Goal: Task Accomplishment & Management: Complete application form

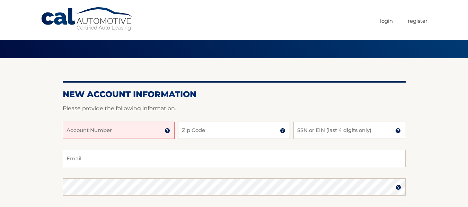
scroll to position [28, 0]
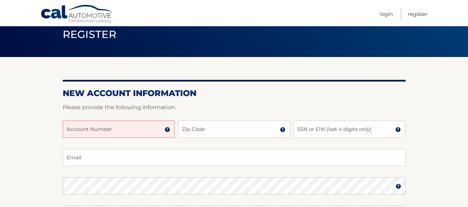
click at [82, 131] on input "Account Number" at bounding box center [119, 129] width 112 height 17
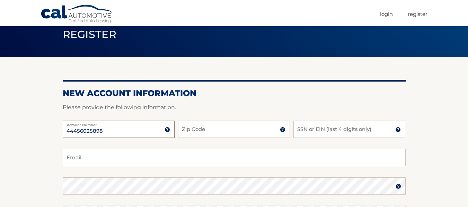
type input "44456025898"
click at [215, 132] on input "Zip Code" at bounding box center [234, 129] width 112 height 17
type input "14737"
click at [307, 130] on input "SSN or EIN (last 4 digits only)" at bounding box center [349, 129] width 112 height 17
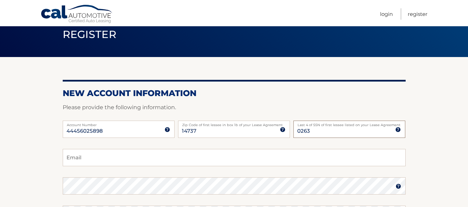
type input "0263"
click at [450, 121] on section "New Account Information Please provide the following information. 44456025898 A…" at bounding box center [234, 192] width 468 height 270
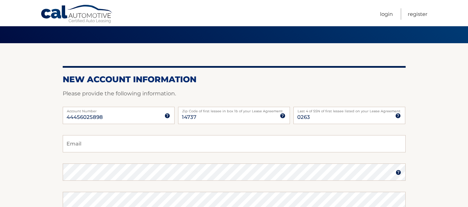
scroll to position [69, 0]
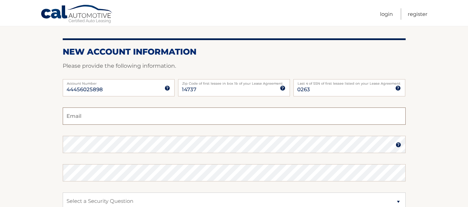
click at [94, 116] on input "Email" at bounding box center [234, 116] width 343 height 17
type input "rmerc816@aol.com"
click at [454, 158] on section "New Account Information Please provide the following information. 44456025898 A…" at bounding box center [234, 151] width 468 height 270
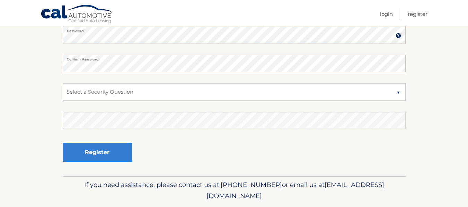
scroll to position [180, 0]
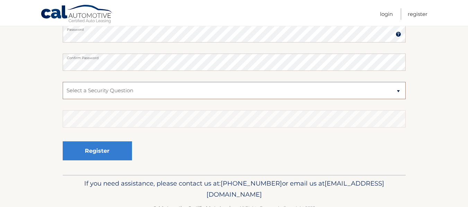
click at [107, 94] on select "Select a Security Question What was the name of your elementary school? What is…" at bounding box center [234, 90] width 343 height 17
select select "2"
click at [63, 82] on select "Select a Security Question What was the name of your elementary school? What is…" at bounding box center [234, 90] width 343 height 17
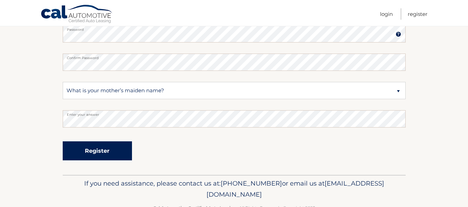
click at [101, 151] on button "Register" at bounding box center [97, 151] width 69 height 19
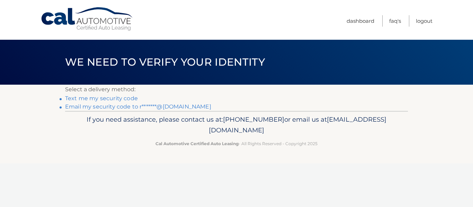
click at [109, 99] on link "Text me my security code" at bounding box center [101, 98] width 73 height 7
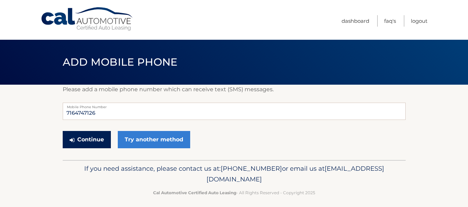
click at [89, 138] on button "Continue" at bounding box center [87, 139] width 48 height 17
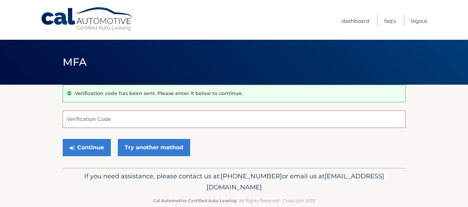
click at [84, 123] on input "Verification Code" at bounding box center [234, 119] width 343 height 17
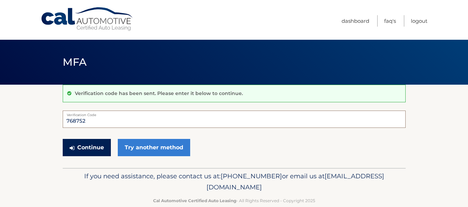
type input "768752"
click at [83, 146] on button "Continue" at bounding box center [87, 147] width 48 height 17
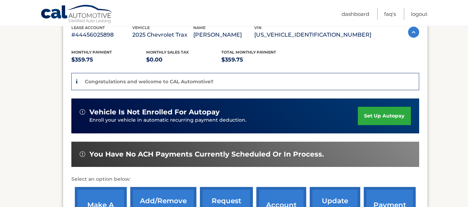
scroll to position [136, 0]
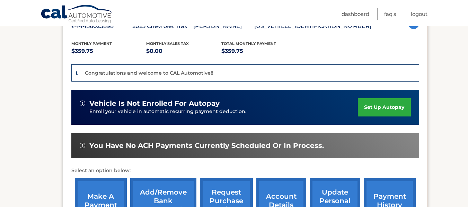
click at [378, 107] on link "set up autopay" at bounding box center [384, 107] width 53 height 18
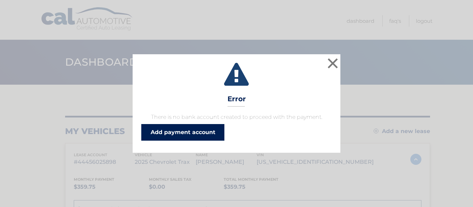
click at [195, 132] on link "Add payment account" at bounding box center [182, 132] width 83 height 17
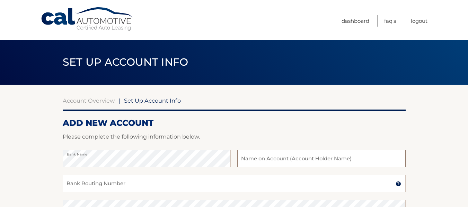
click at [258, 160] on input "text" at bounding box center [321, 158] width 168 height 17
type input "Robert Mercier"
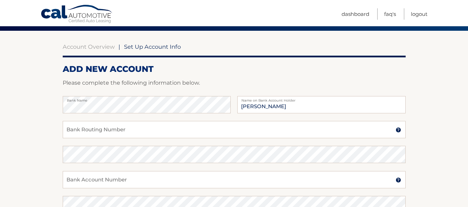
scroll to position [55, 0]
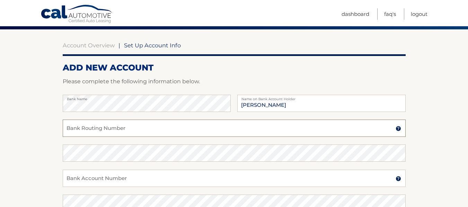
click at [92, 129] on input "Bank Routing Number" at bounding box center [234, 128] width 343 height 17
type input "021307559"
click at [79, 181] on input "Bank Account Number" at bounding box center [234, 178] width 343 height 17
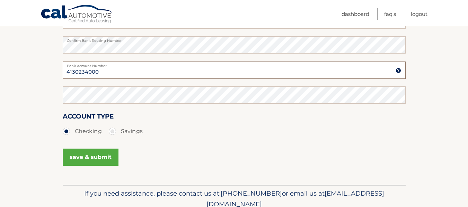
scroll to position [166, 0]
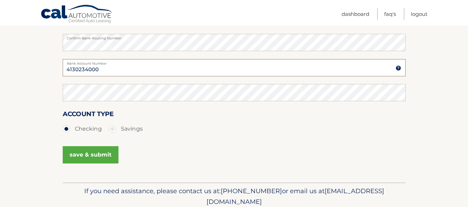
type input "4130234000"
click at [90, 153] on button "save & submit" at bounding box center [91, 154] width 56 height 17
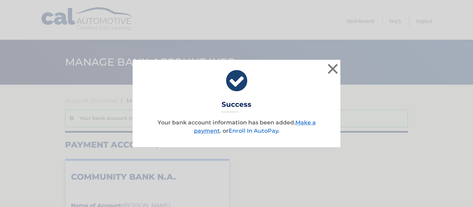
click at [256, 132] on link "Enroll In AutoPay" at bounding box center [252, 131] width 49 height 7
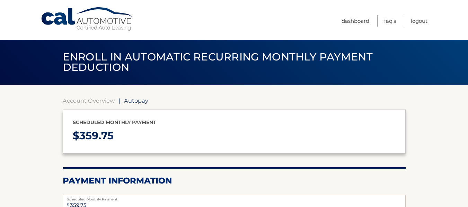
select select "Mzc2ODM3NDEtODY3Ny00MzMyLTg1ZDAtNzMwZGFhMzVmNDVk"
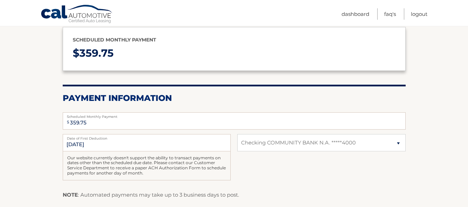
scroll to position [83, 0]
click at [431, 150] on section "Account Overview | Autopay Scheduled monthly payment $ 359.75 Payment Informati…" at bounding box center [234, 132] width 468 height 261
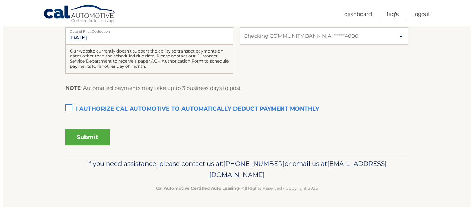
scroll to position [190, 0]
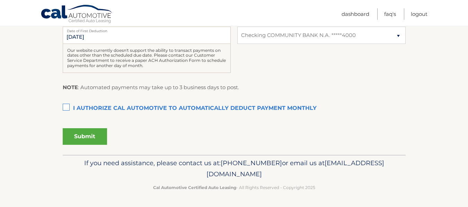
click at [67, 107] on label "I authorize cal automotive to automatically deduct payment monthly This checkbo…" at bounding box center [234, 109] width 343 height 14
click at [0, 0] on input "I authorize cal automotive to automatically deduct payment monthly This checkbo…" at bounding box center [0, 0] width 0 height 0
click at [80, 135] on button "Submit" at bounding box center [85, 136] width 44 height 17
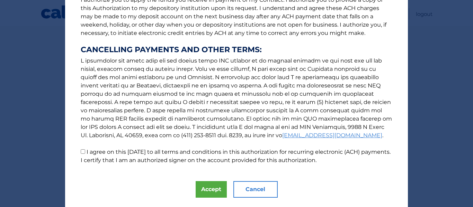
scroll to position [120, 0]
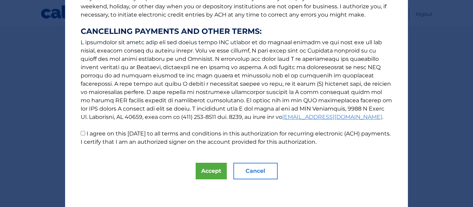
click at [81, 133] on input "I agree on this 10/07/2025 to all terms and conditions in this authorization fo…" at bounding box center [83, 133] width 4 height 4
checkbox input "true"
click at [206, 171] on button "Accept" at bounding box center [211, 171] width 31 height 17
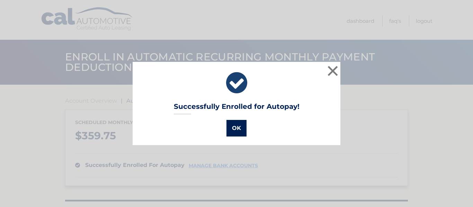
click at [230, 126] on button "OK" at bounding box center [236, 128] width 20 height 17
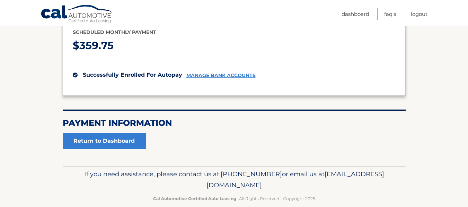
scroll to position [91, 0]
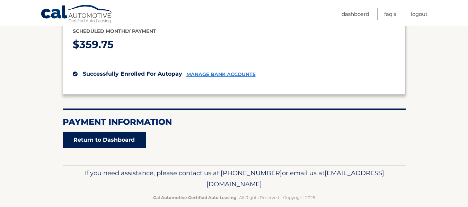
click at [119, 139] on link "Return to Dashboard" at bounding box center [104, 140] width 83 height 17
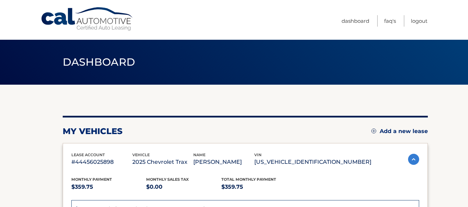
drag, startPoint x: 359, startPoint y: 2, endPoint x: 316, endPoint y: 7, distance: 42.5
click at [316, 7] on nav "Menu Dashboard FAQ's Logout" at bounding box center [283, 20] width 288 height 40
drag, startPoint x: 420, startPoint y: 0, endPoint x: 311, endPoint y: 18, distance: 110.2
click at [311, 18] on nav "Menu Dashboard FAQ's Logout" at bounding box center [283, 20] width 288 height 40
